Goal: Task Accomplishment & Management: Manage account settings

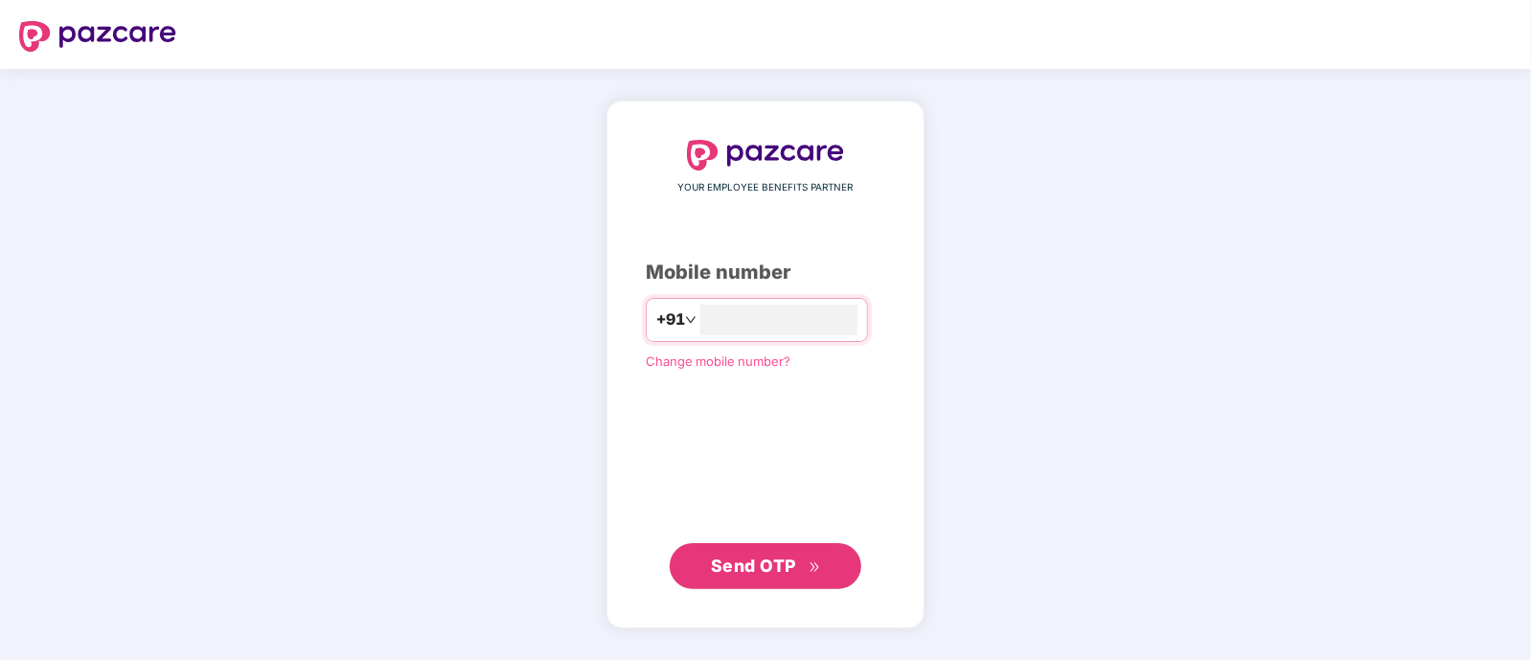
type input "**********"
click at [799, 564] on span "Send OTP" at bounding box center [766, 565] width 110 height 27
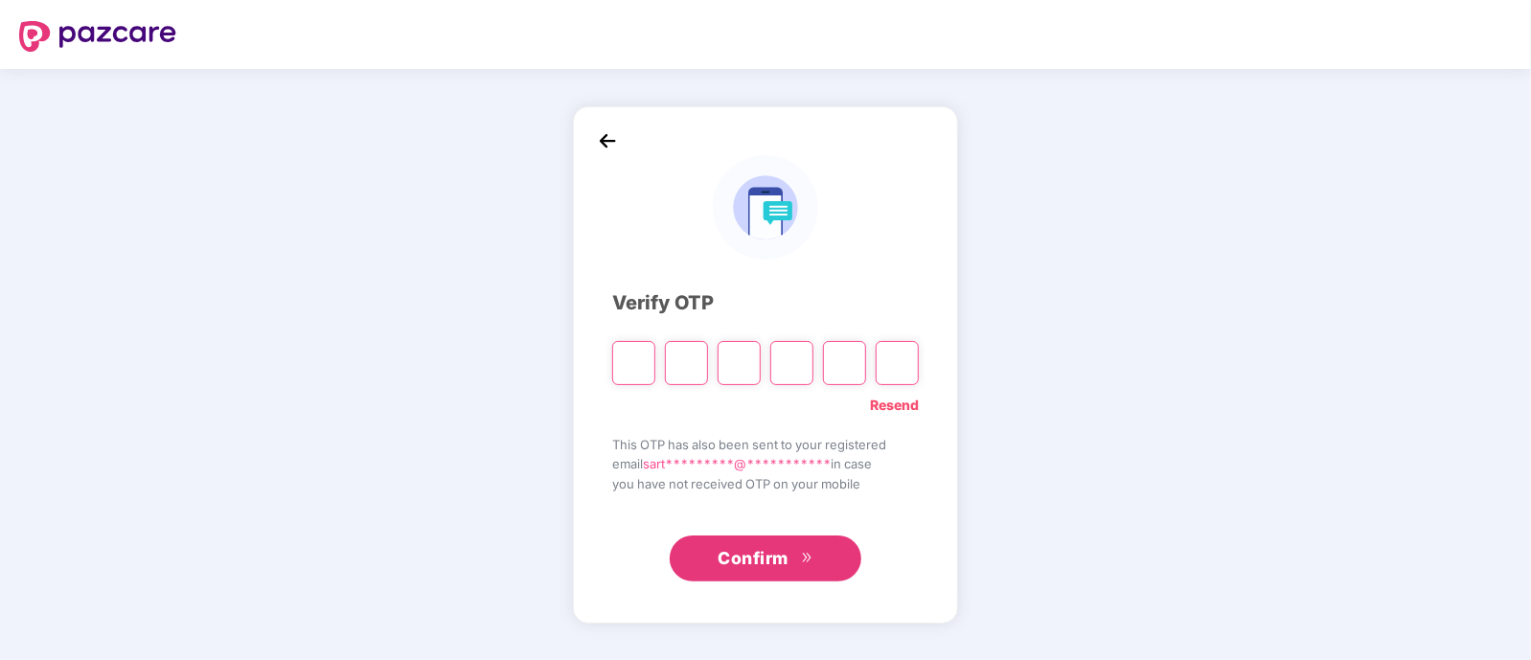
type input "*"
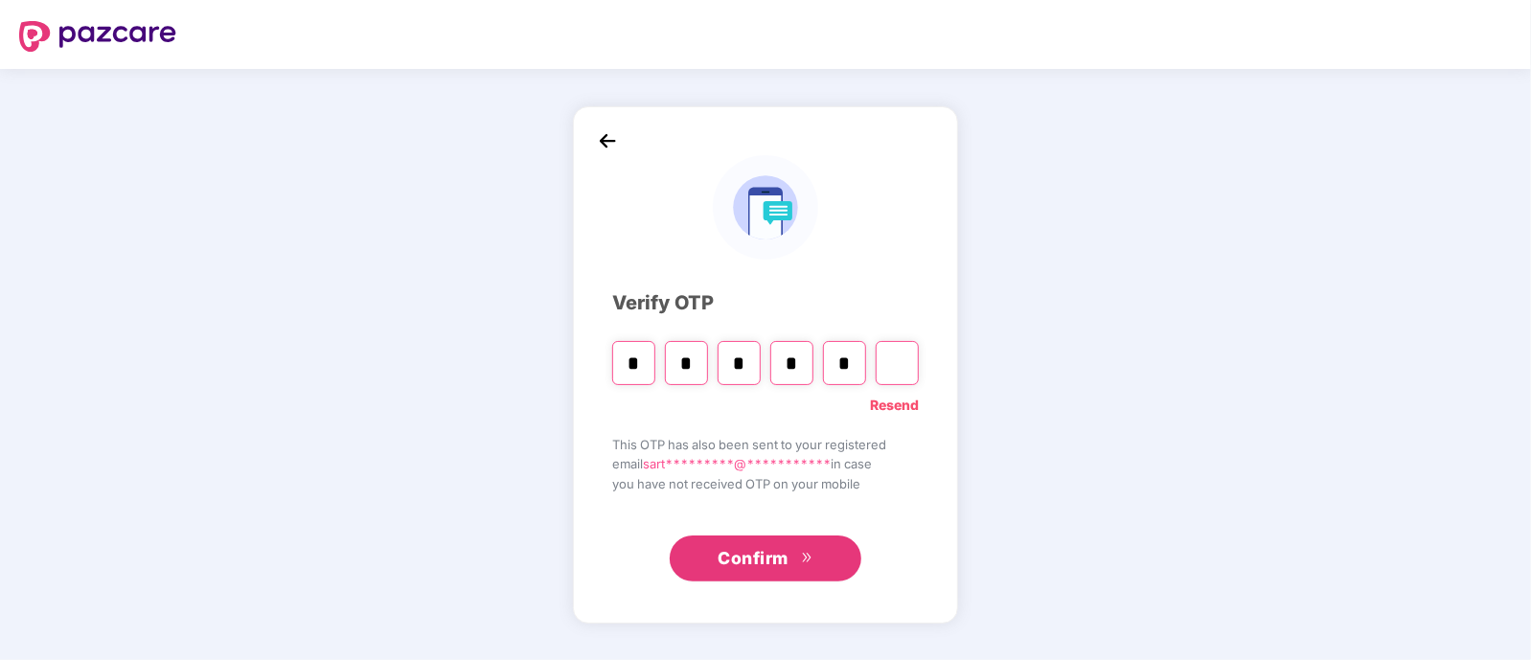
type input "*"
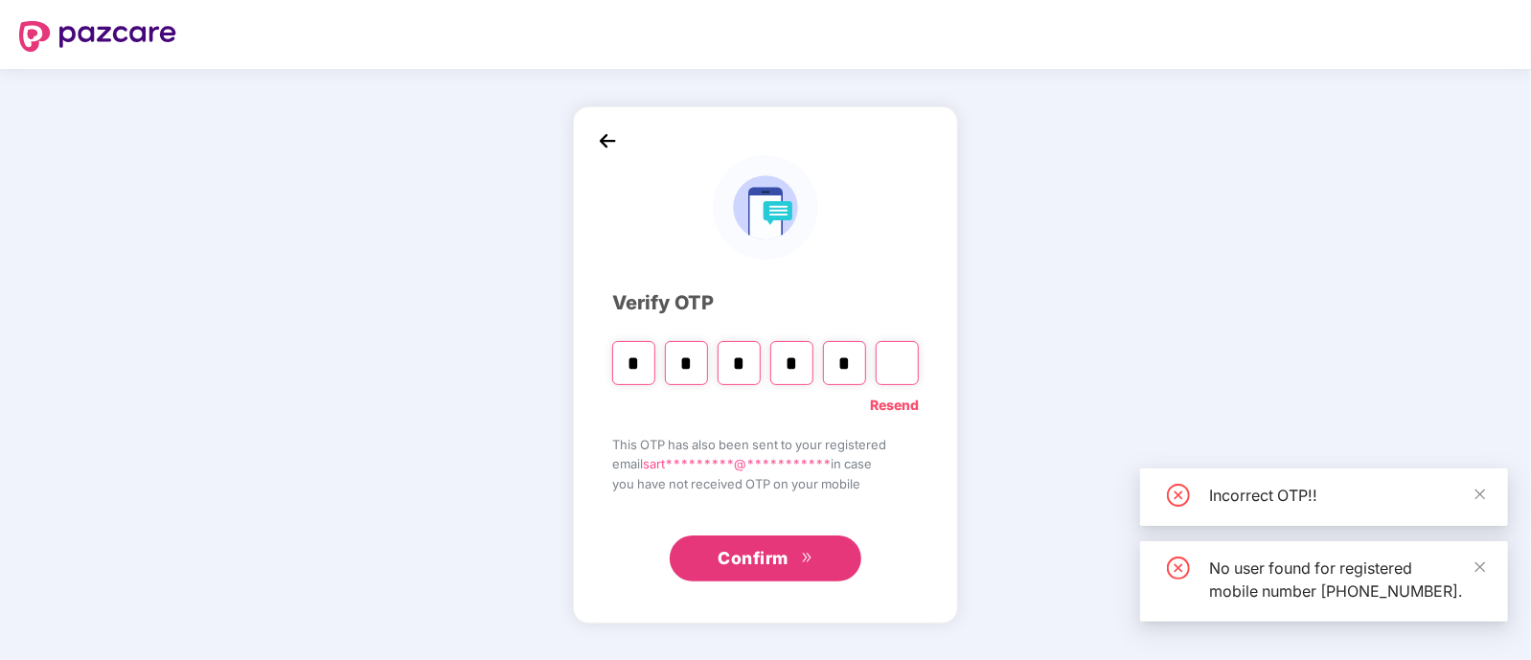
type input "*"
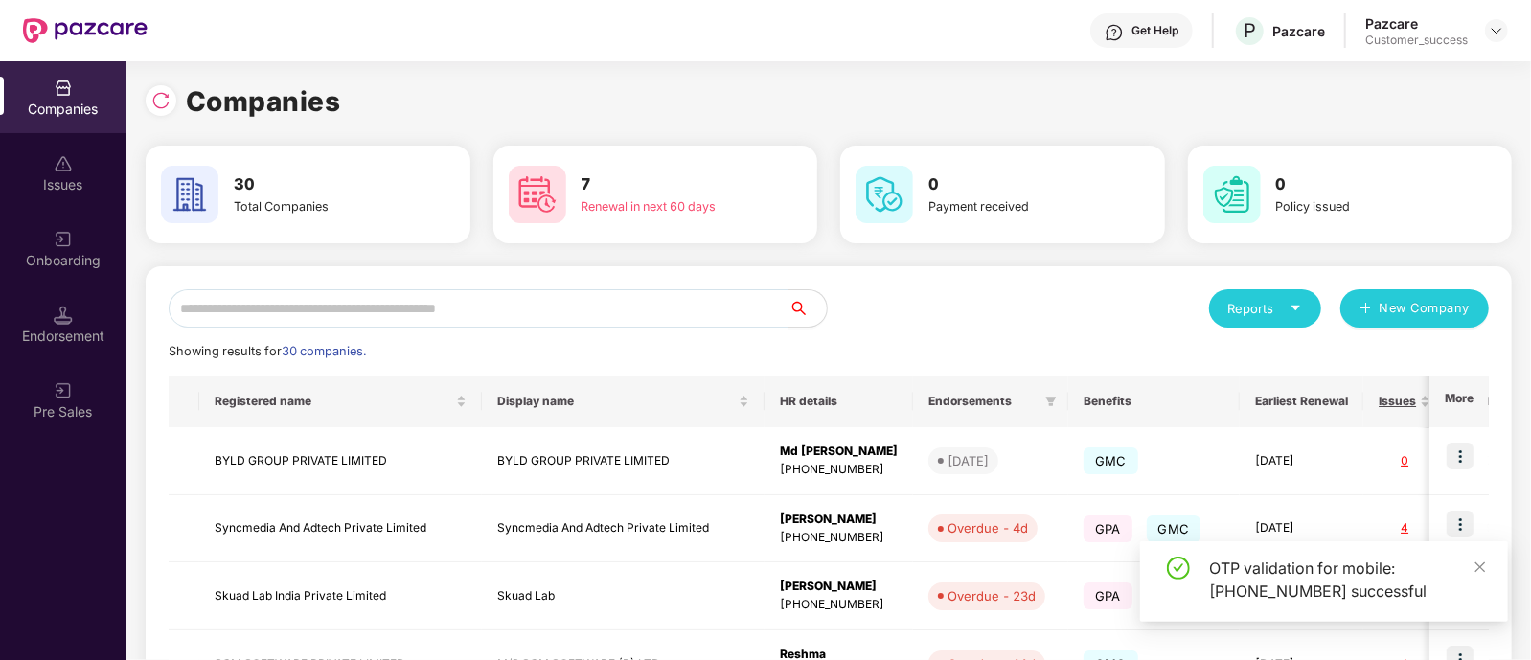
click at [620, 309] on input "text" at bounding box center [479, 308] width 620 height 38
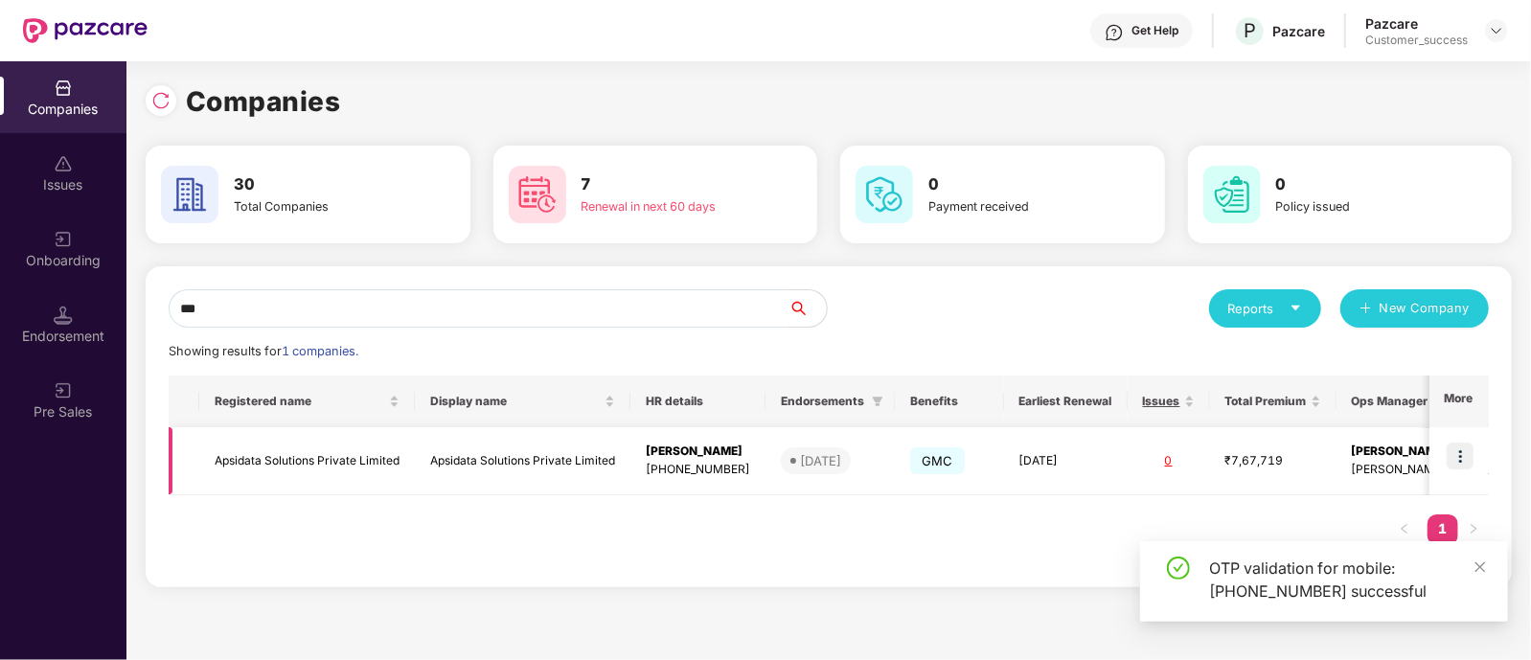
type input "***"
click at [1466, 462] on img at bounding box center [1460, 456] width 27 height 27
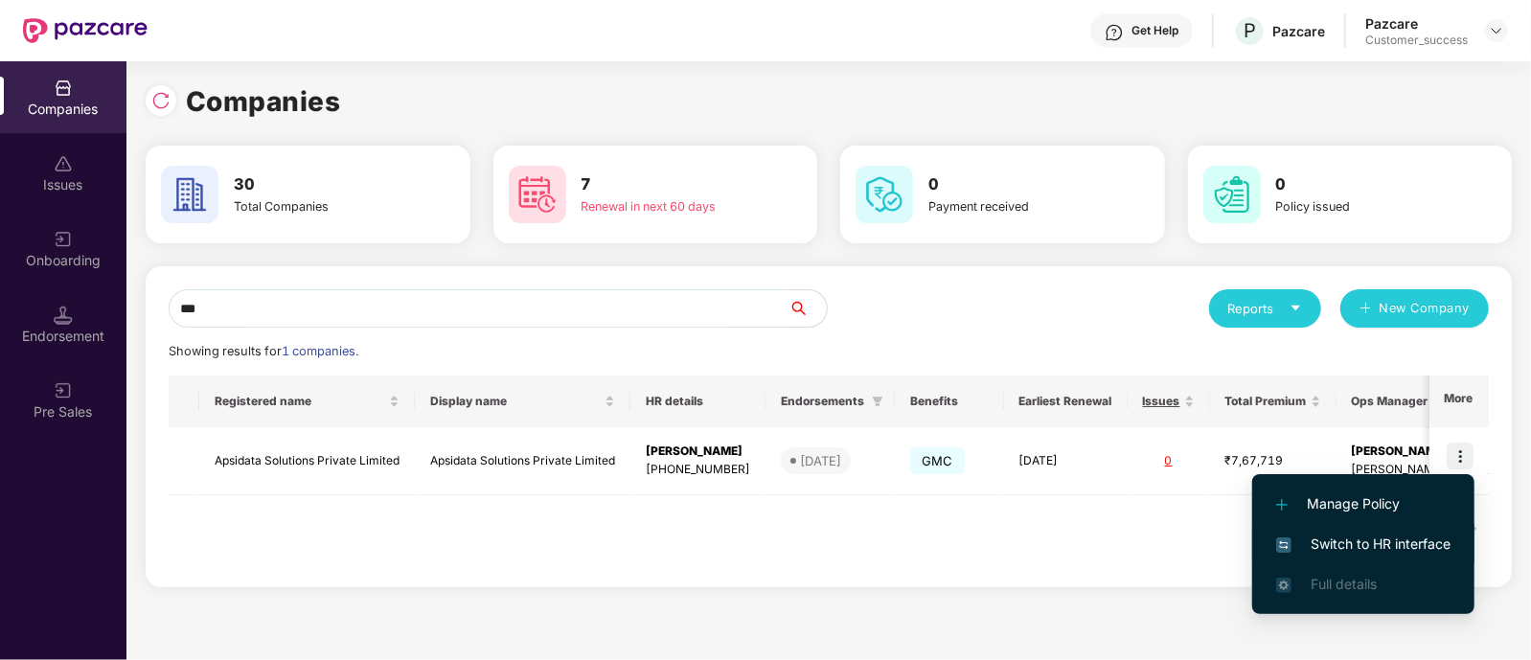
click at [1355, 539] on span "Switch to HR interface" at bounding box center [1364, 544] width 174 height 21
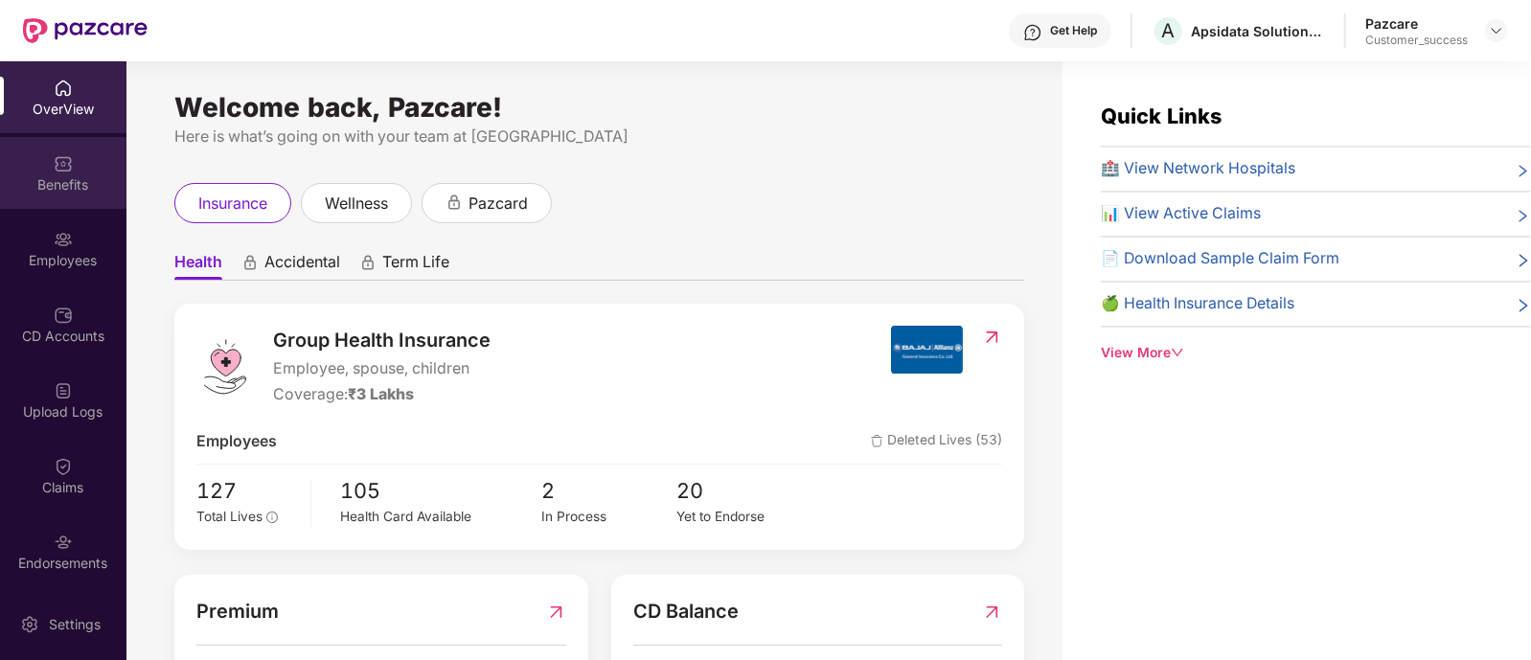
click at [83, 201] on div "Benefits" at bounding box center [63, 173] width 127 height 72
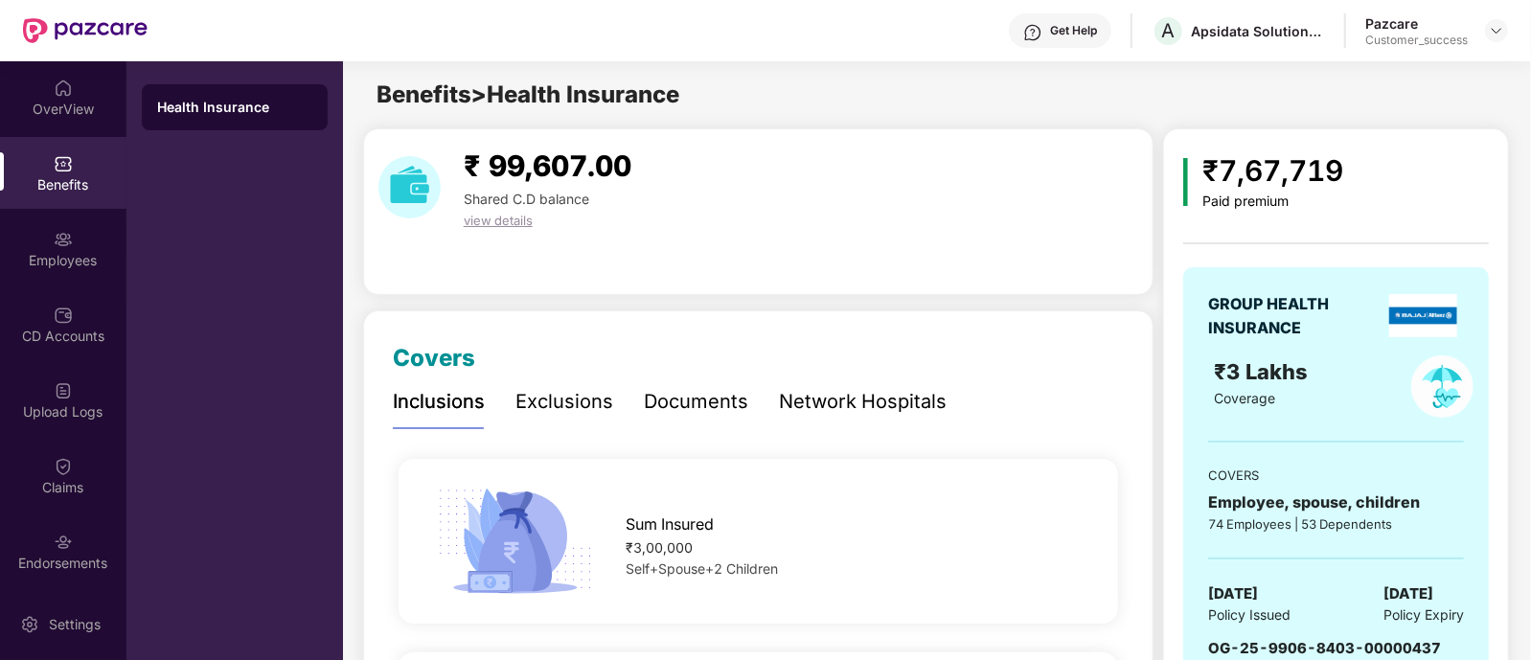
click at [672, 380] on div "Documents" at bounding box center [696, 402] width 104 height 53
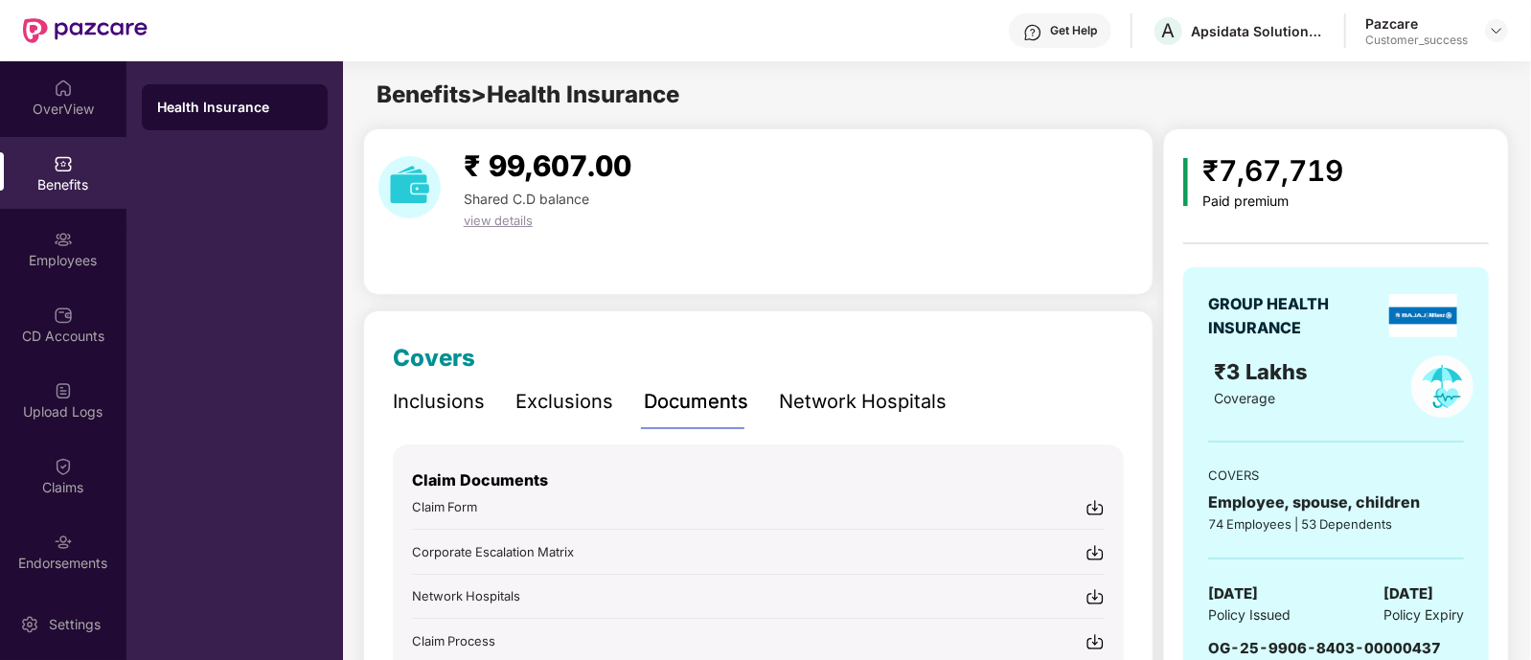
scroll to position [186, 0]
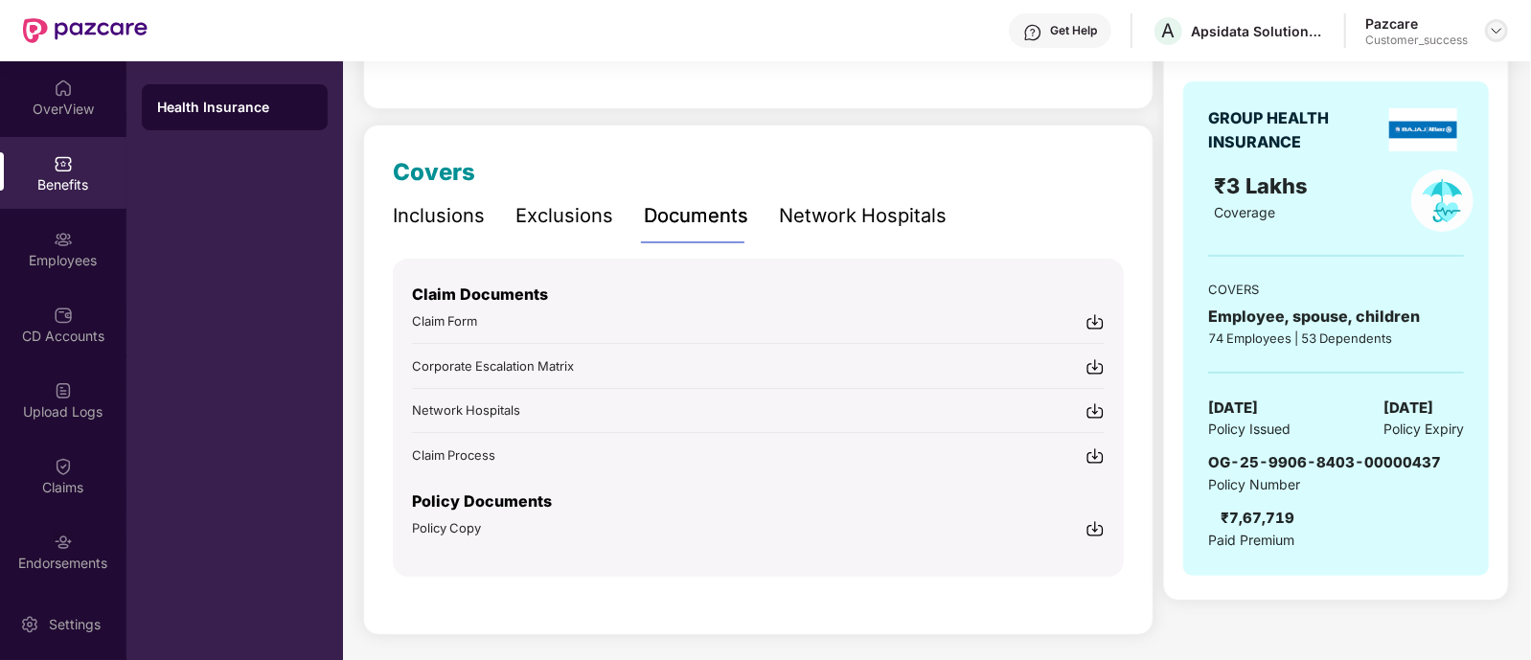
click at [1499, 32] on img at bounding box center [1496, 30] width 15 height 15
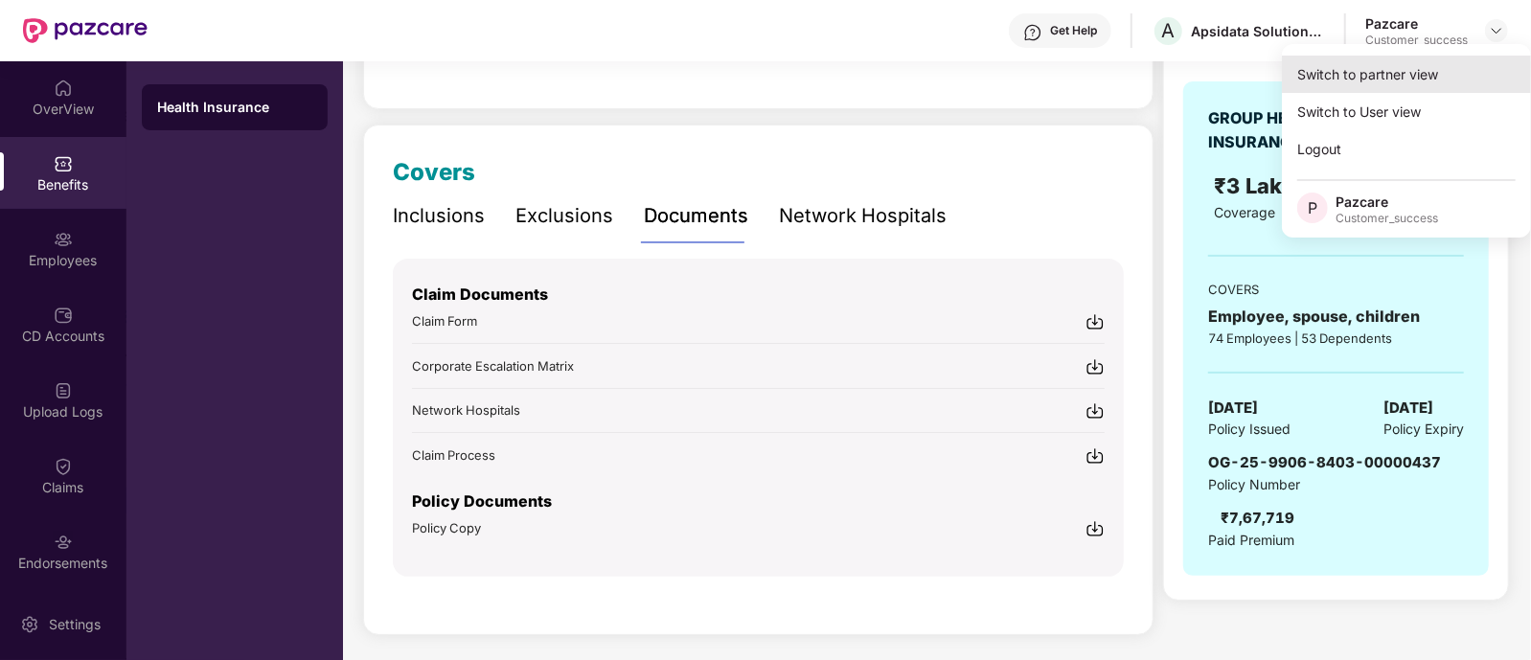
click at [1404, 64] on div "Switch to partner view" at bounding box center [1406, 74] width 249 height 37
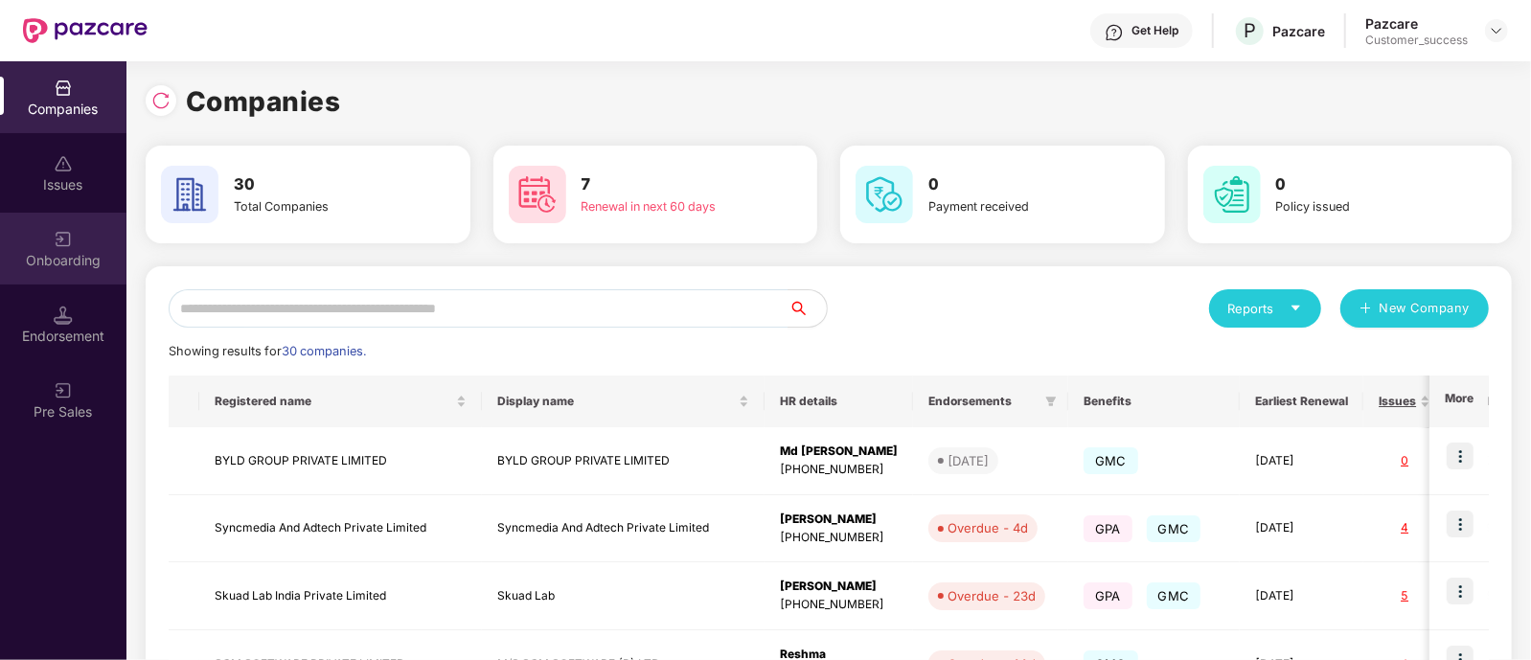
click at [74, 269] on div "Onboarding" at bounding box center [63, 260] width 127 height 19
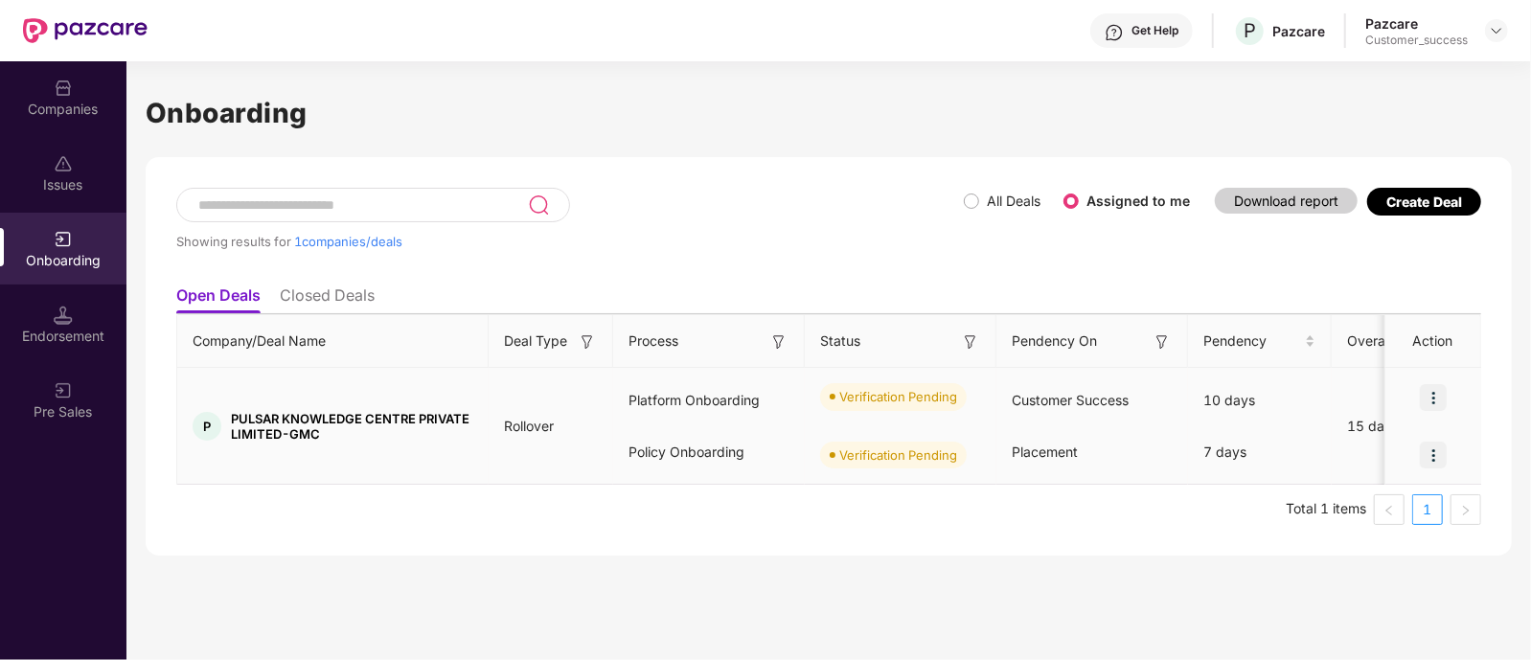
click at [1438, 396] on img at bounding box center [1433, 397] width 27 height 27
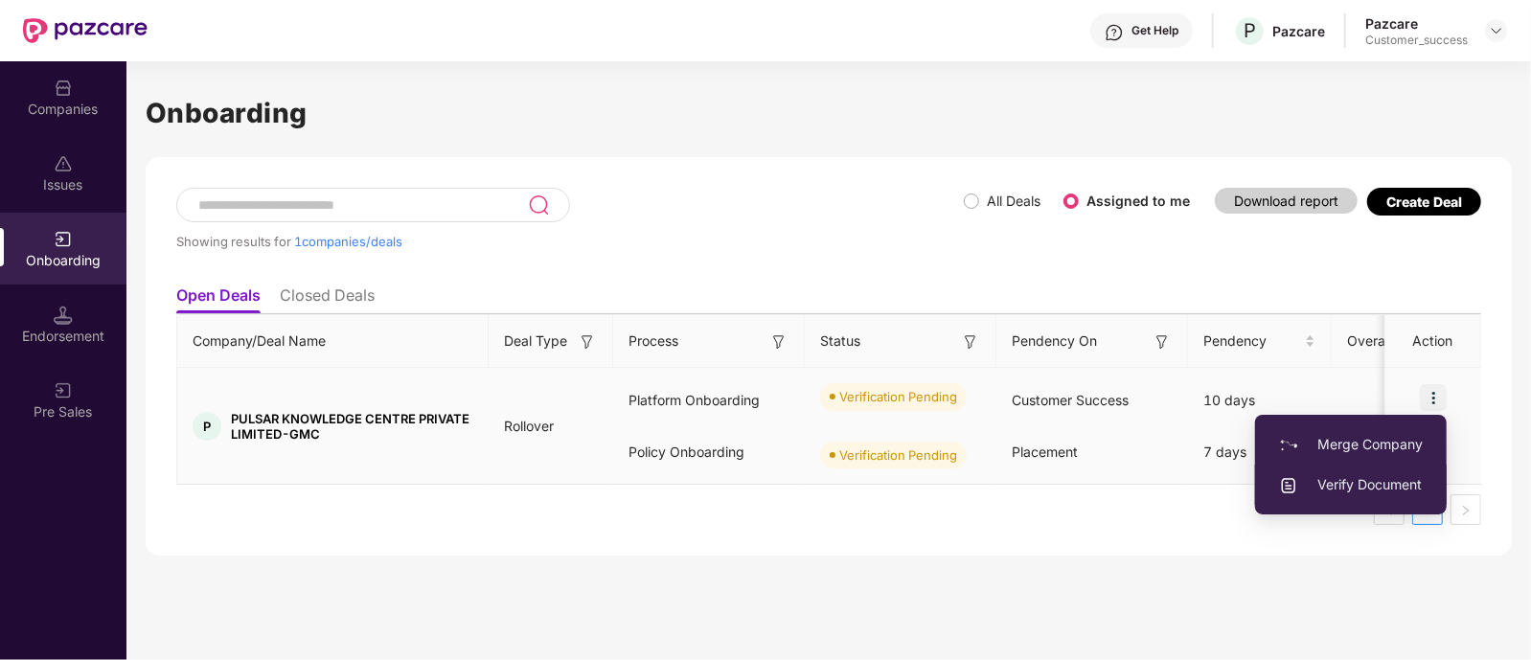
click at [1394, 488] on span "Verify Document" at bounding box center [1351, 484] width 144 height 21
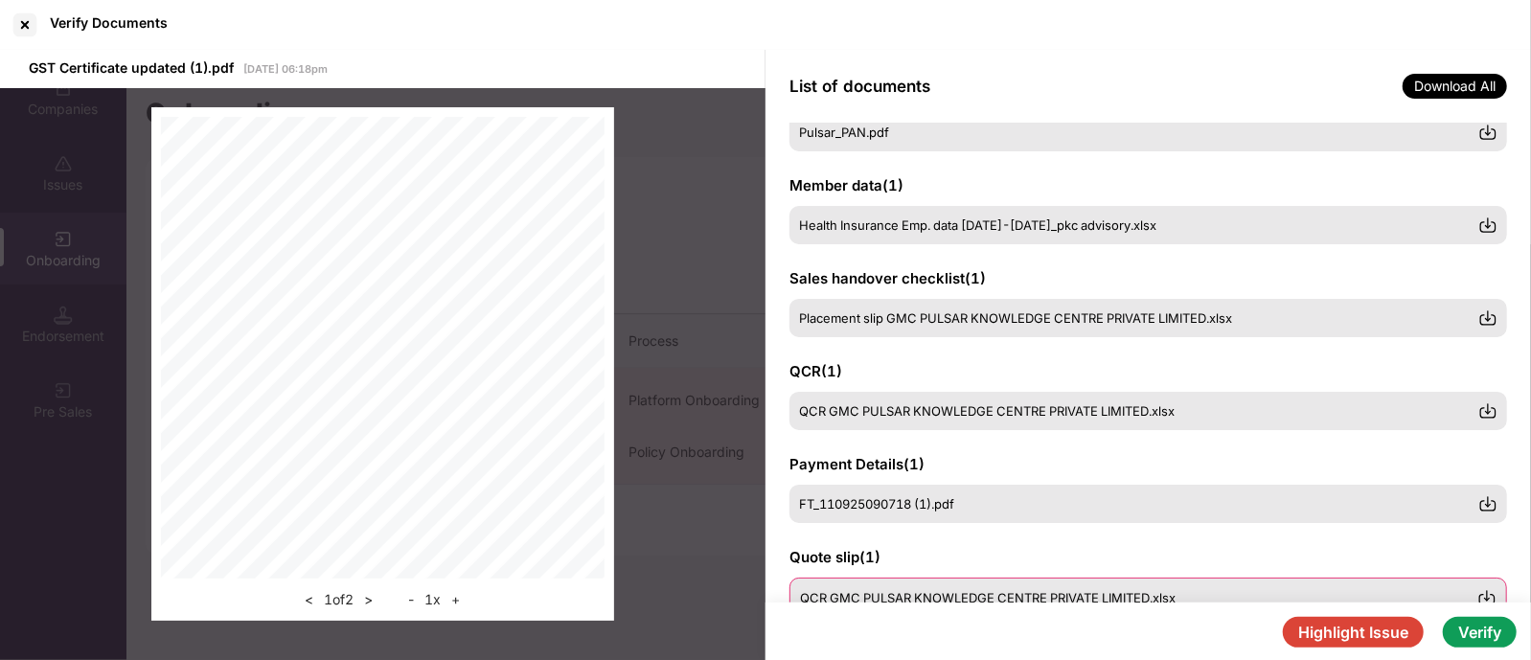
scroll to position [158, 0]
click at [923, 318] on span "Placement slip GMC PULSAR KNOWLEDGE CENTRE PRIVATE LIMITED.xlsx" at bounding box center [1016, 318] width 433 height 15
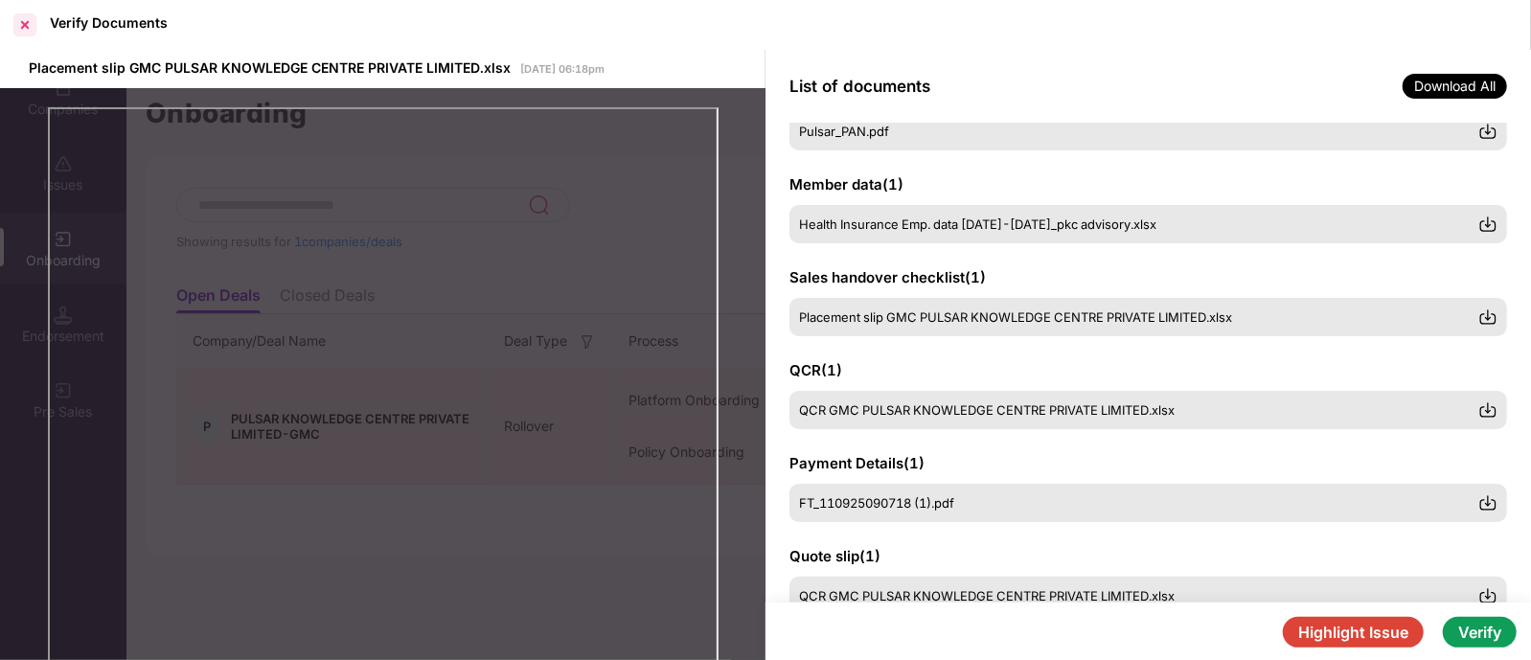
click at [26, 16] on div at bounding box center [25, 25] width 31 height 31
